Goal: Task Accomplishment & Management: Complete application form

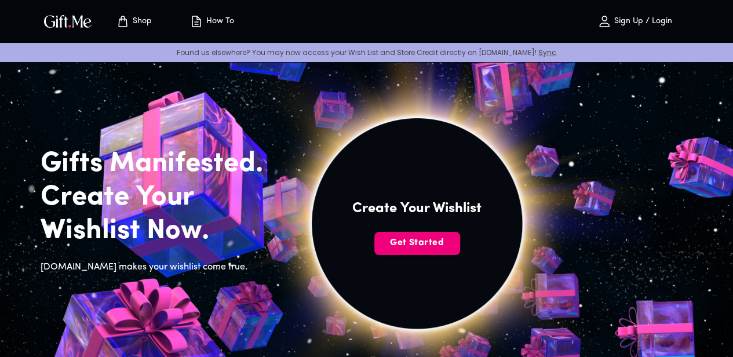
click at [460, 249] on span "Get Started" at bounding box center [417, 242] width 86 height 13
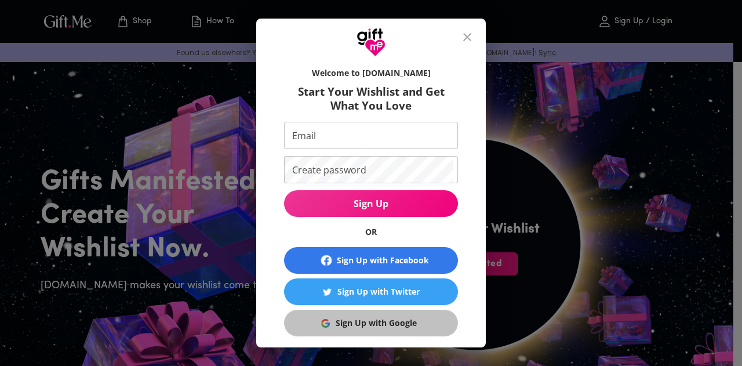
click at [387, 322] on div "Sign Up with Google" at bounding box center [375, 322] width 81 height 13
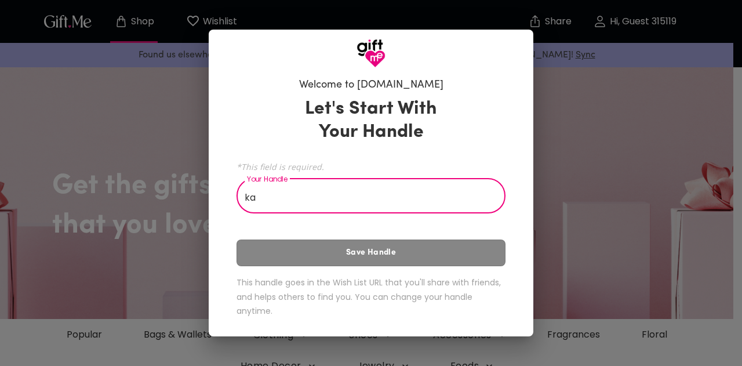
type input "k"
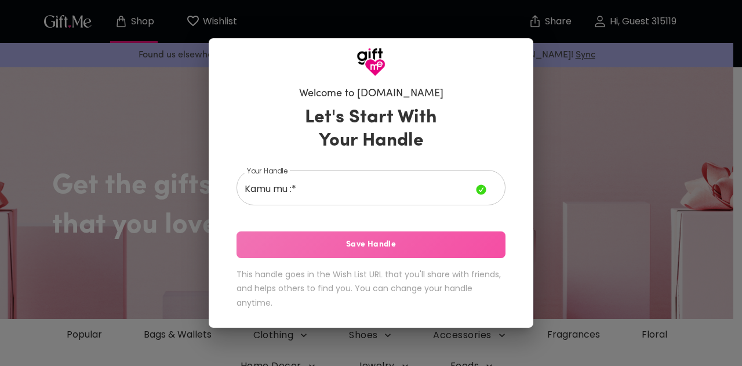
click at [357, 250] on span "Save Handle" at bounding box center [370, 244] width 269 height 13
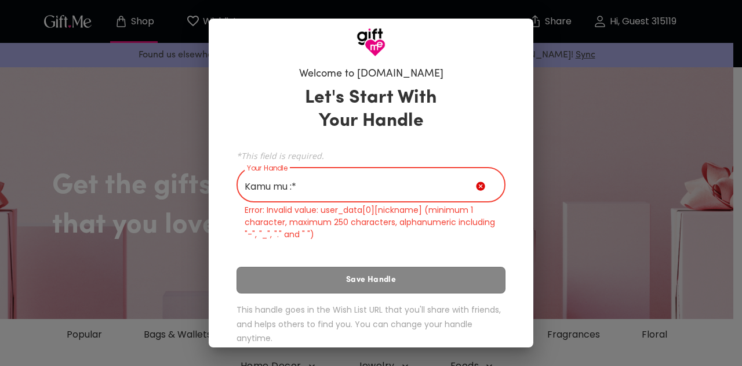
drag, startPoint x: 339, startPoint y: 190, endPoint x: 287, endPoint y: 194, distance: 52.3
click at [287, 194] on input "Kamu mu :*" at bounding box center [355, 186] width 239 height 32
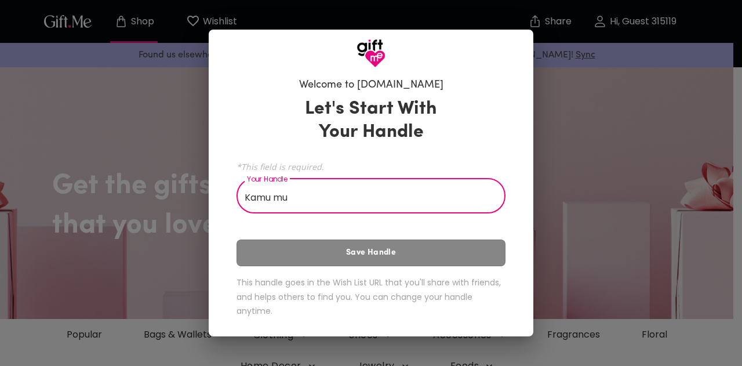
type input "Kamu mu"
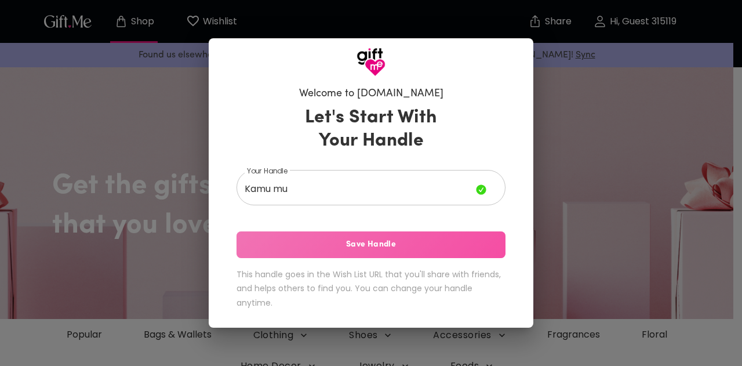
click at [314, 237] on button "Save Handle" at bounding box center [370, 244] width 269 height 27
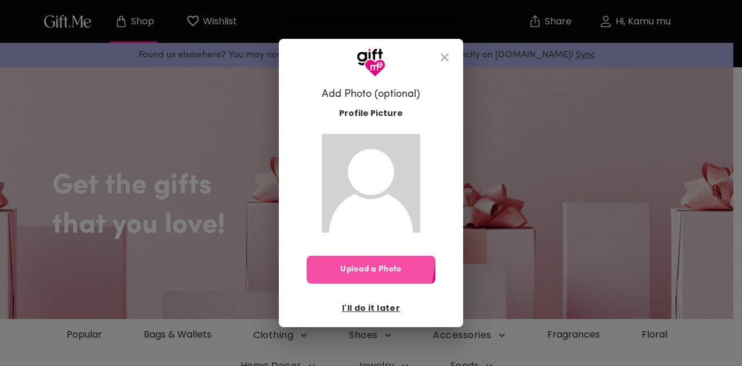
click at [333, 255] on button "Upload a Photo" at bounding box center [370, 269] width 129 height 28
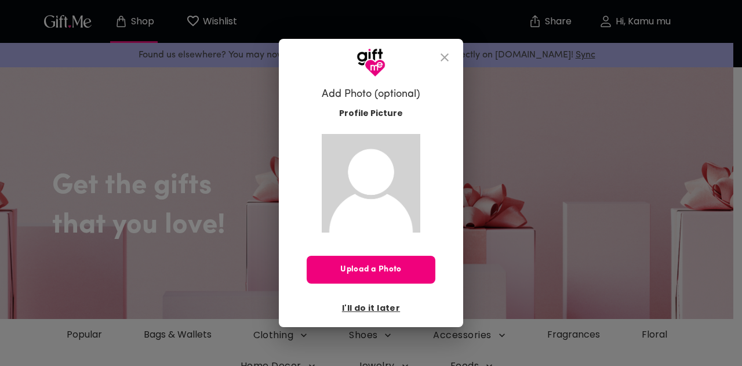
click at [361, 265] on span "Upload a Photo" at bounding box center [370, 269] width 129 height 13
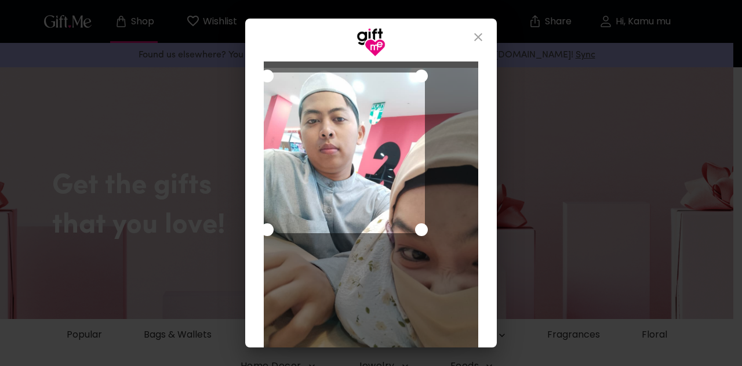
click at [341, 141] on div "Use the arrow keys to move the crop selection area" at bounding box center [344, 152] width 161 height 161
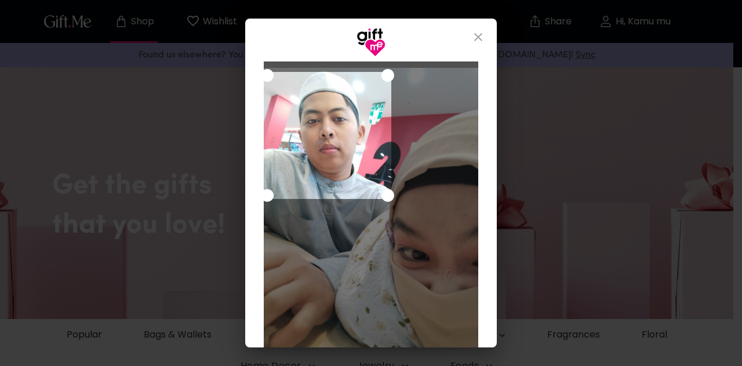
click at [384, 187] on div "Use the arrow keys to move the crop selection area" at bounding box center [327, 135] width 127 height 127
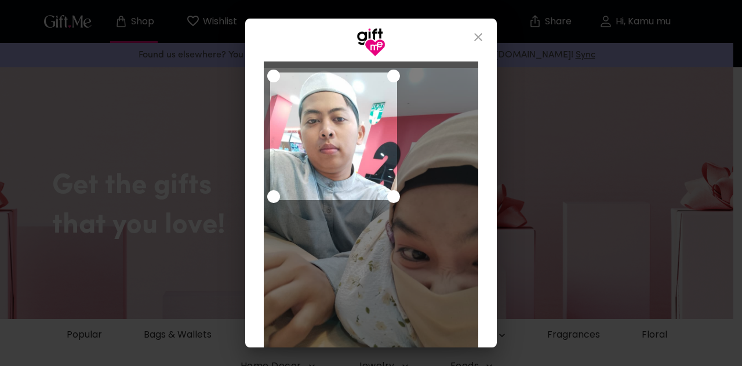
click at [363, 166] on div "Use the arrow keys to move the crop selection area" at bounding box center [333, 135] width 127 height 127
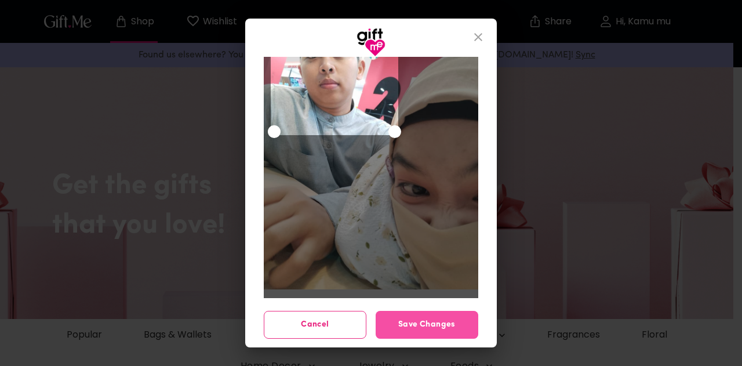
click at [409, 327] on span "Save Changes" at bounding box center [426, 324] width 103 height 13
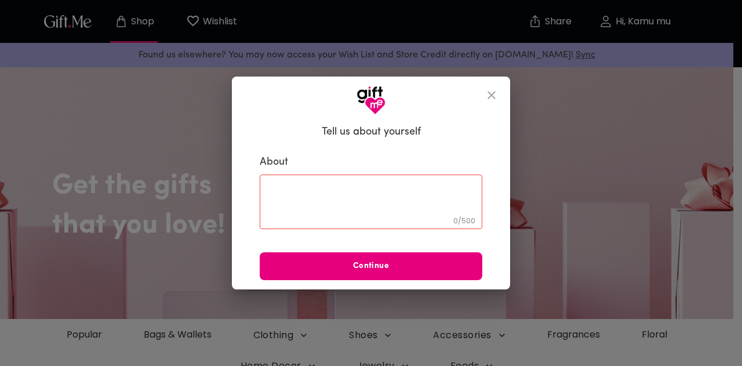
click at [356, 200] on textarea at bounding box center [371, 201] width 206 height 33
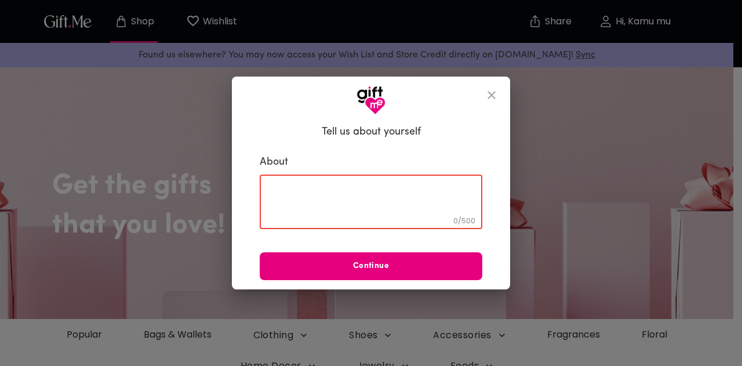
type textarea "*"
type textarea ":*"
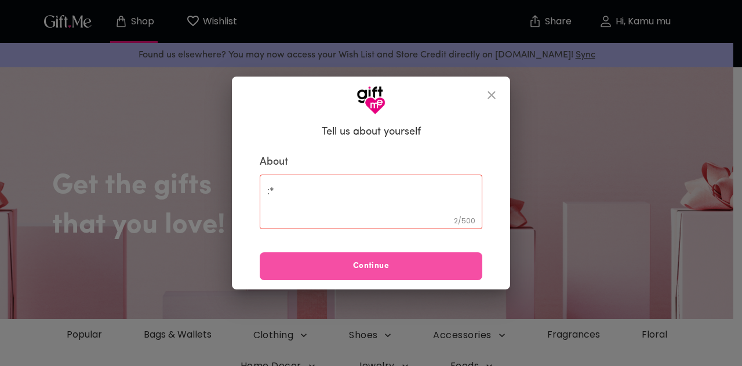
click at [366, 273] on button "Continue" at bounding box center [371, 266] width 222 height 28
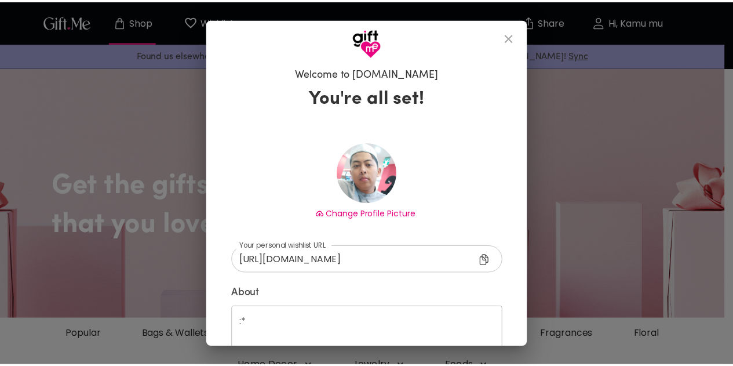
scroll to position [74, 0]
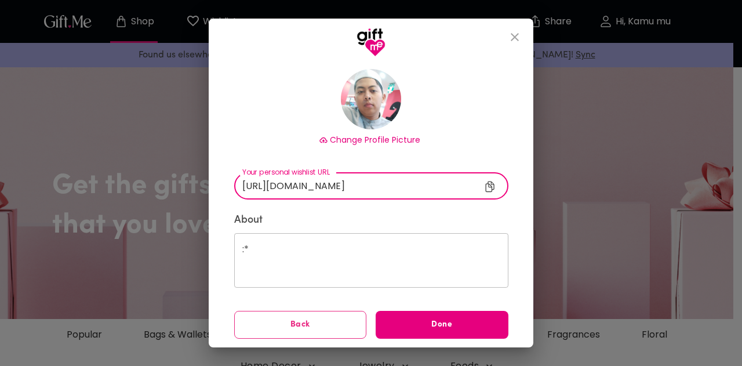
drag, startPoint x: 377, startPoint y: 193, endPoint x: 310, endPoint y: 195, distance: 67.2
click at [310, 195] on input "[URL][DOMAIN_NAME]" at bounding box center [366, 185] width 265 height 27
click at [390, 181] on input "[URL][DOMAIN_NAME]" at bounding box center [366, 185] width 265 height 27
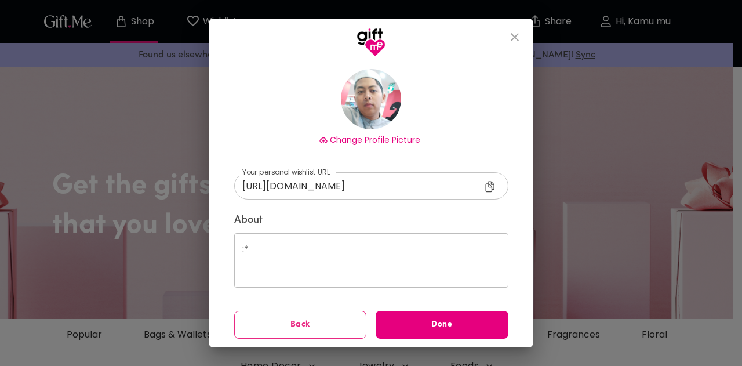
click at [407, 309] on div "Done" at bounding box center [442, 324] width 142 height 37
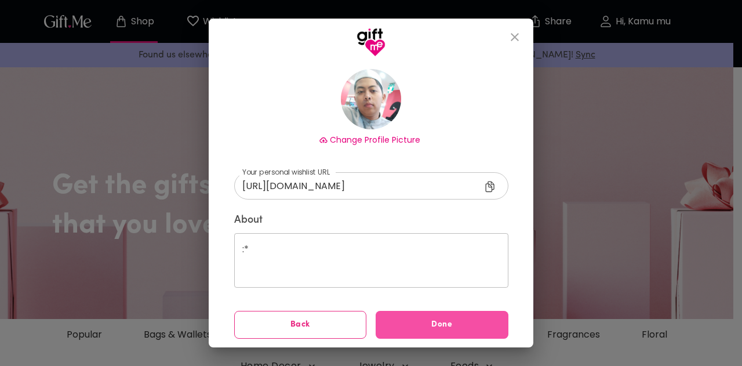
click at [407, 313] on button "Done" at bounding box center [441, 325] width 133 height 28
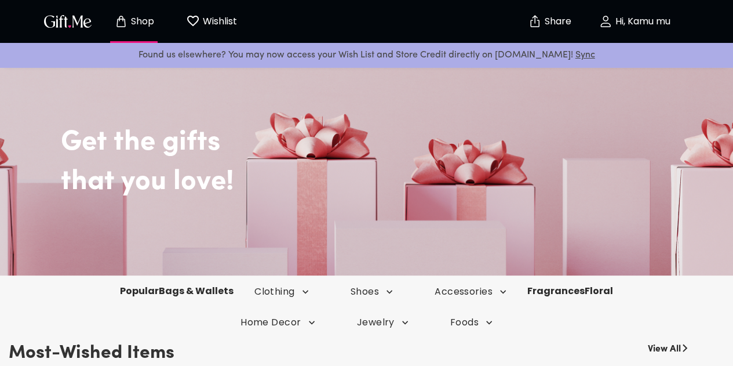
scroll to position [44, 0]
click at [57, 27] on img "button" at bounding box center [68, 21] width 52 height 17
click at [77, 25] on img "button" at bounding box center [68, 21] width 52 height 17
click at [627, 17] on p "Hi, Kamu mu" at bounding box center [641, 22] width 58 height 10
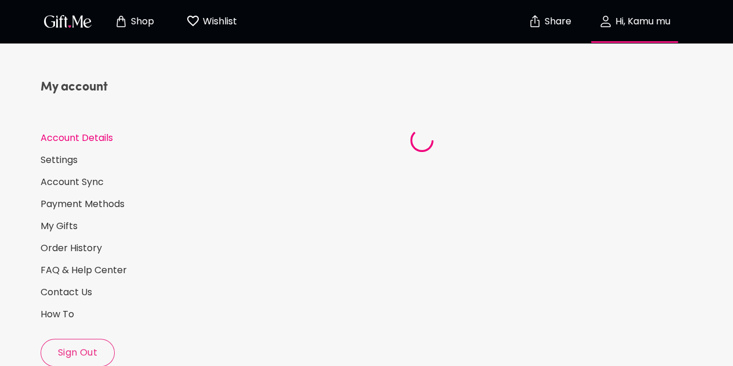
select select "US"
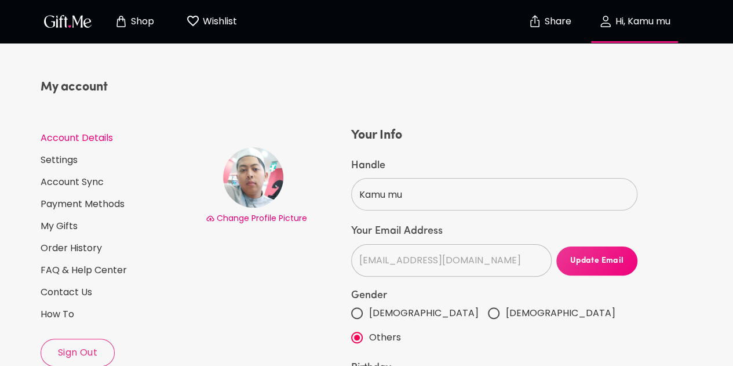
click at [140, 20] on p "Shop" at bounding box center [141, 22] width 26 height 10
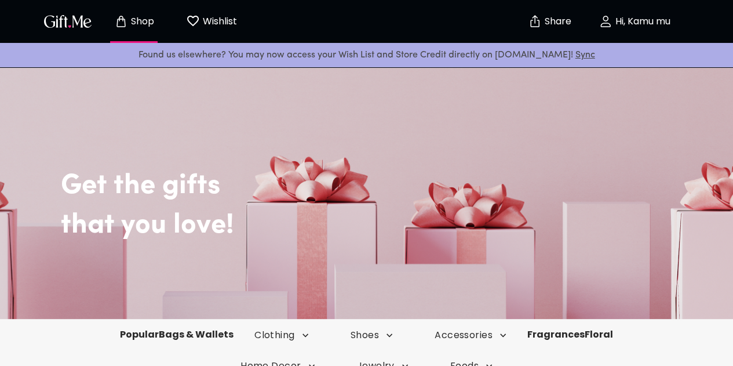
click at [222, 24] on p "Wishlist" at bounding box center [218, 21] width 37 height 15
